Goal: Transaction & Acquisition: Purchase product/service

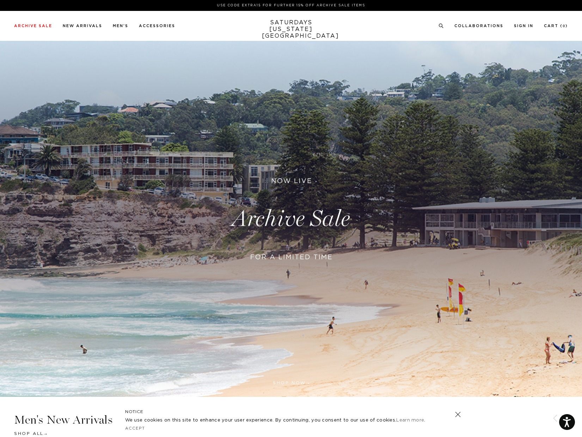
drag, startPoint x: 460, startPoint y: 415, endPoint x: 458, endPoint y: 409, distance: 6.4
click at [460, 415] on link at bounding box center [458, 415] width 10 height 10
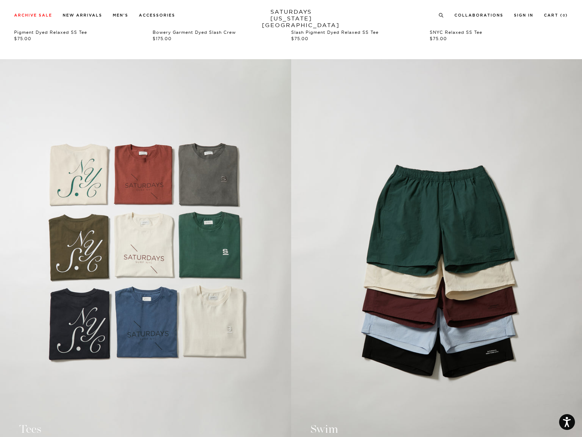
scroll to position [631, 0]
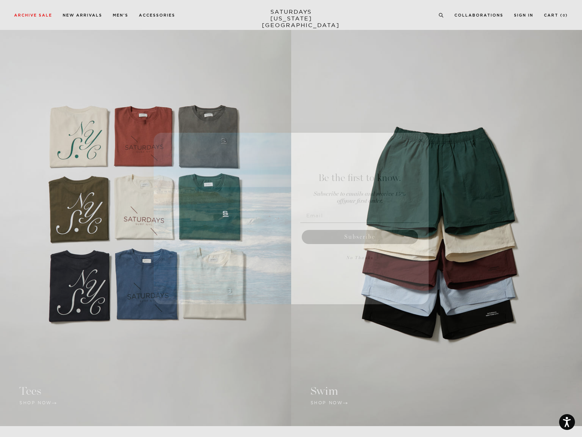
click at [420, 141] on circle "Close dialog" at bounding box center [421, 140] width 8 height 8
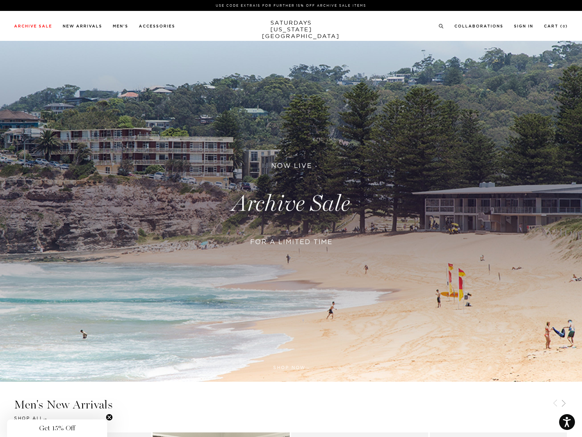
scroll to position [0, 0]
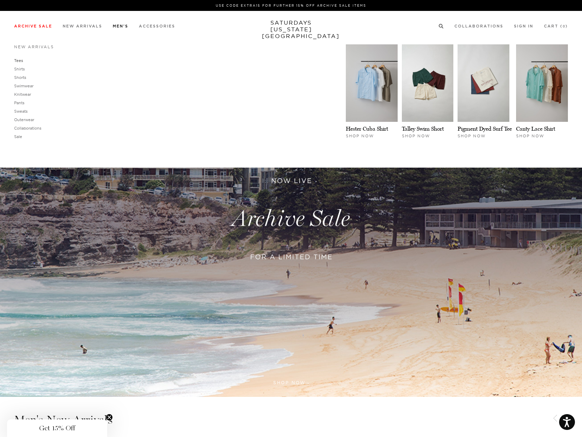
click at [16, 60] on link "Tees" at bounding box center [18, 60] width 9 height 5
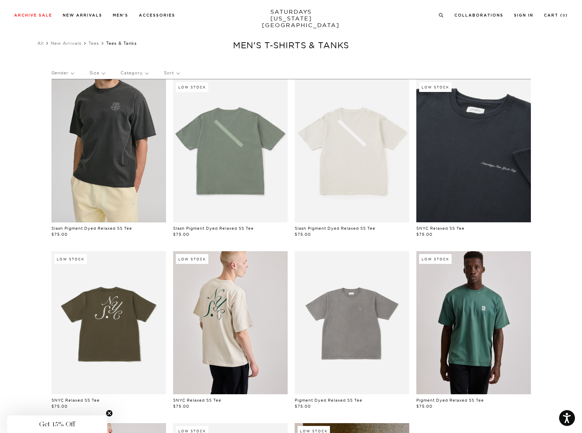
scroll to position [9, 0]
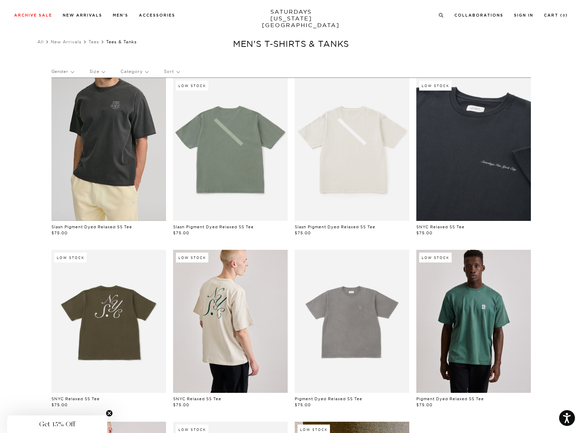
click at [127, 128] on link at bounding box center [108, 149] width 115 height 143
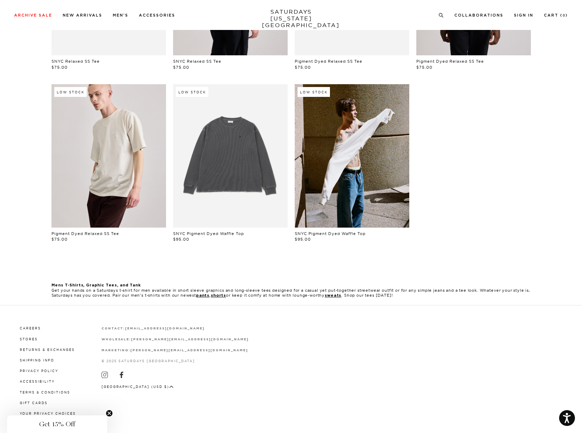
scroll to position [37, 0]
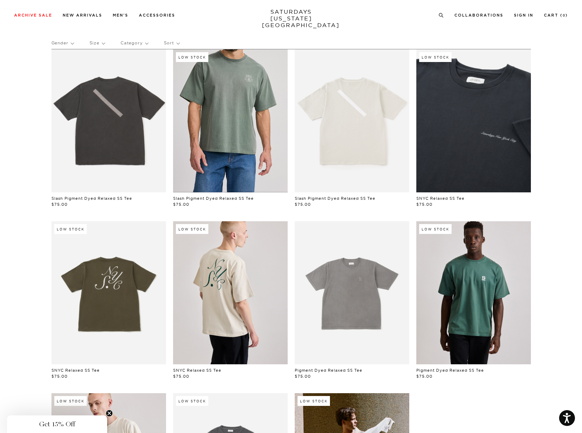
click at [231, 126] on link at bounding box center [230, 120] width 115 height 143
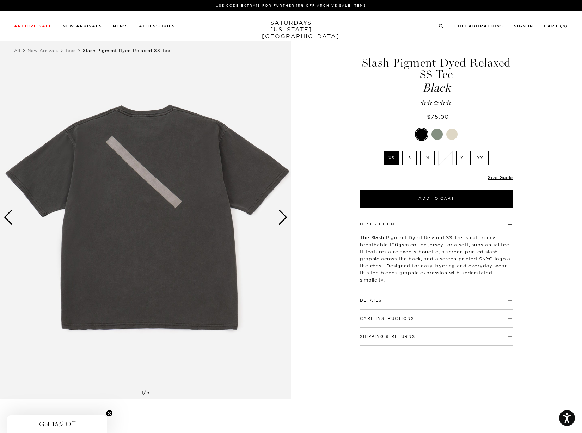
click at [283, 215] on div "Next slide" at bounding box center [283, 218] width 10 height 16
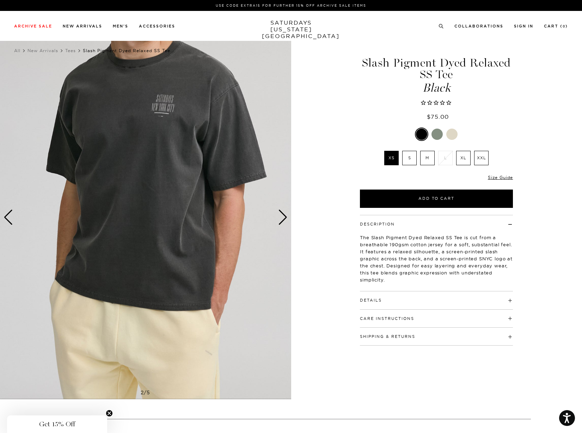
click at [284, 215] on div "Next slide" at bounding box center [283, 218] width 10 height 16
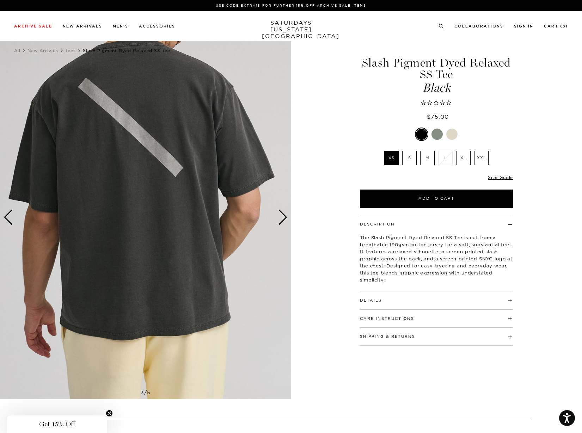
click at [284, 215] on div "Next slide" at bounding box center [283, 218] width 10 height 16
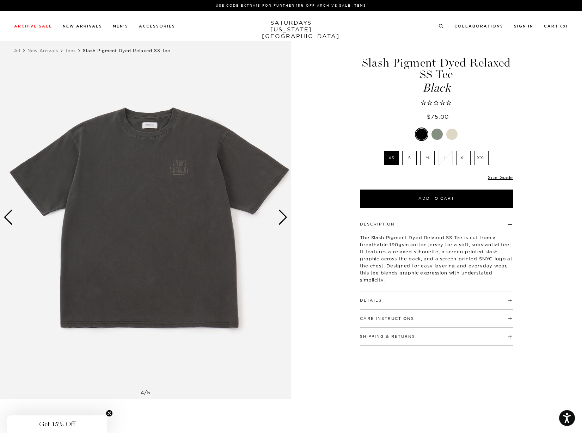
click at [284, 215] on div "Next slide" at bounding box center [283, 218] width 10 height 16
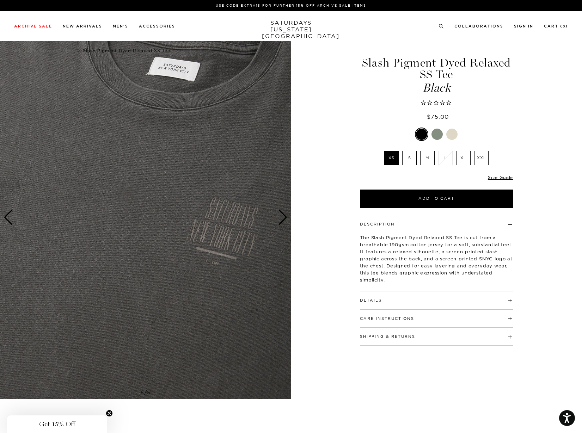
click at [284, 215] on div "Next slide" at bounding box center [283, 218] width 10 height 16
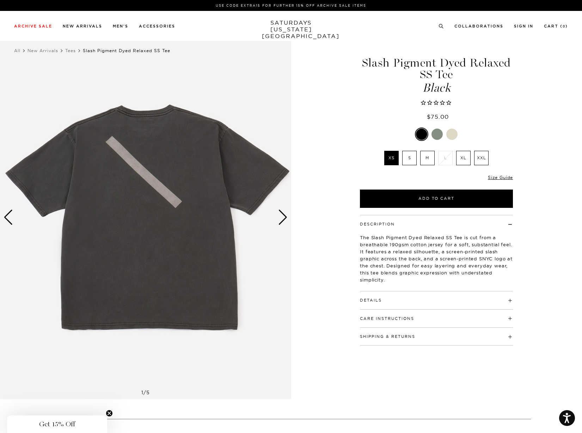
click at [284, 215] on div "Next slide" at bounding box center [283, 218] width 10 height 16
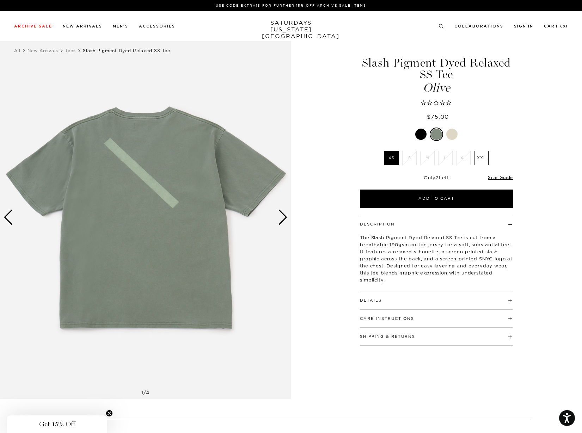
click at [454, 136] on div at bounding box center [451, 134] width 11 height 11
